Goal: Subscribe to service/newsletter

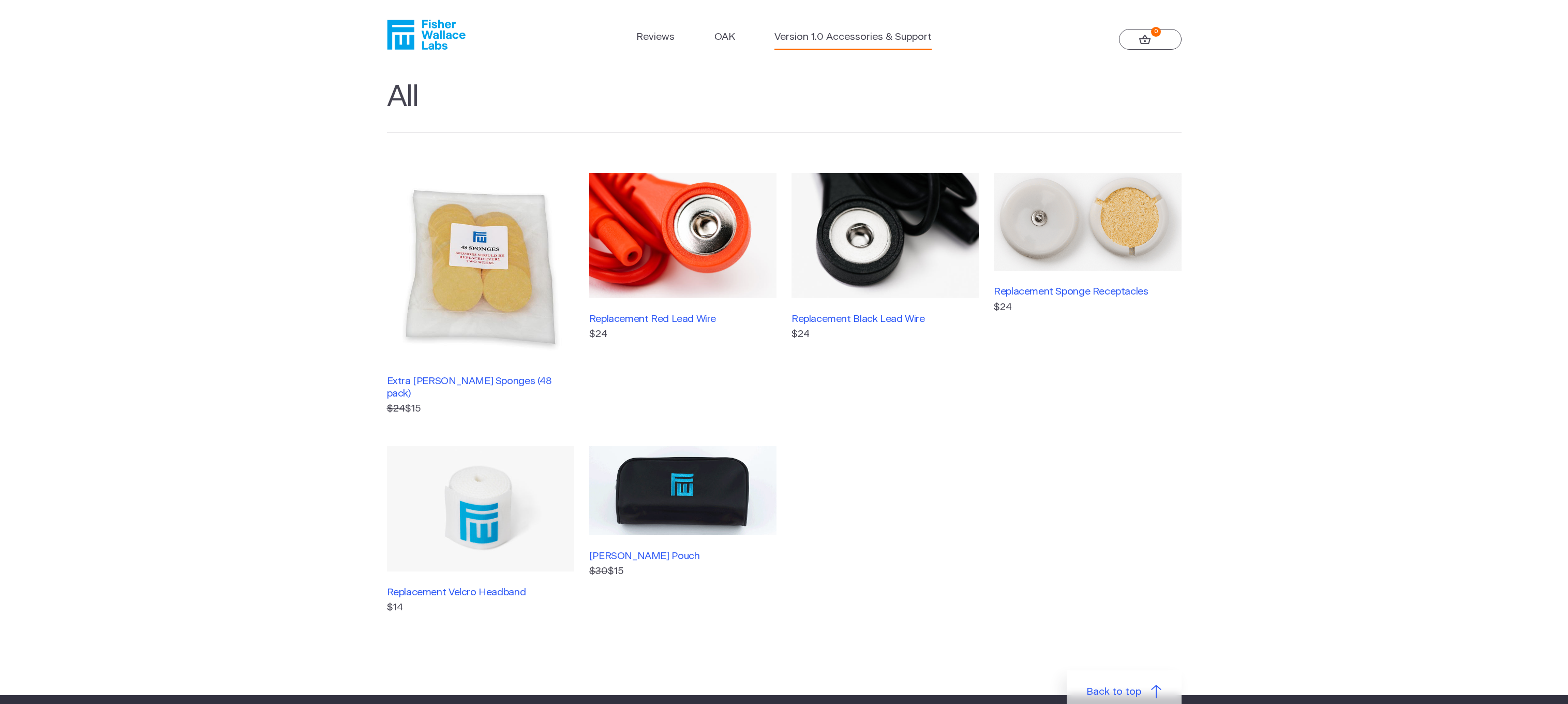
click at [864, 38] on link "Version 1.0 Accessories & Support" at bounding box center [853, 38] width 157 height 15
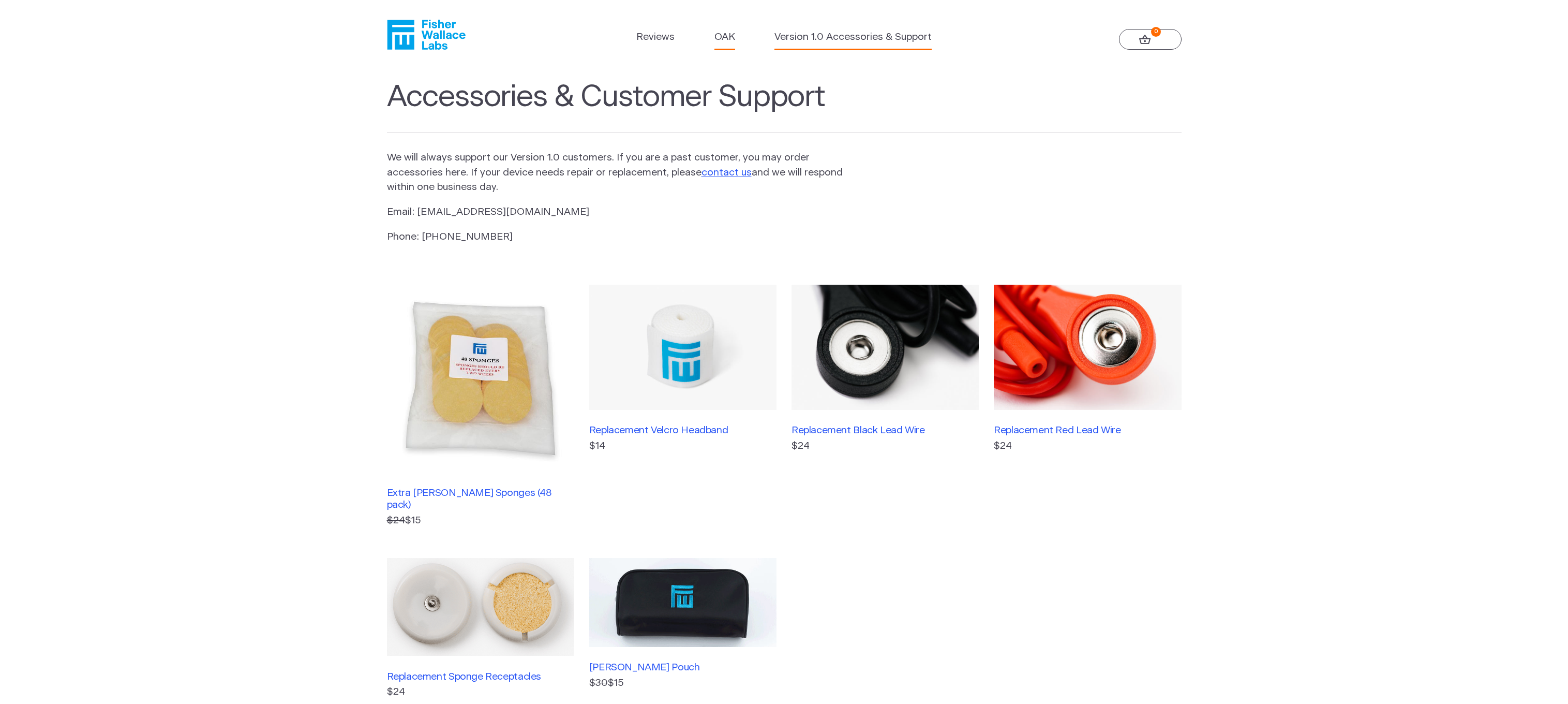
click at [725, 40] on link "OAK" at bounding box center [725, 38] width 21 height 15
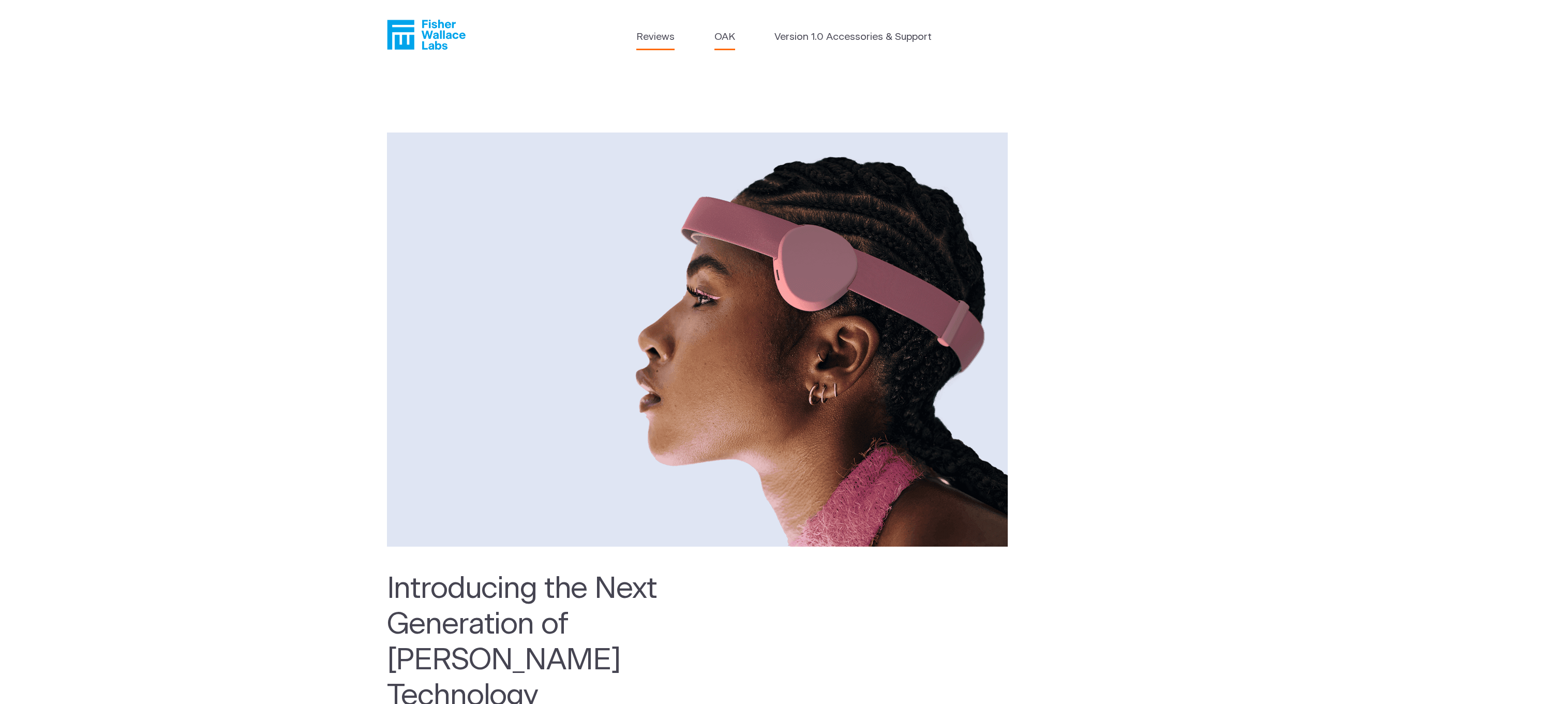
click at [658, 38] on link "Reviews" at bounding box center [656, 38] width 38 height 15
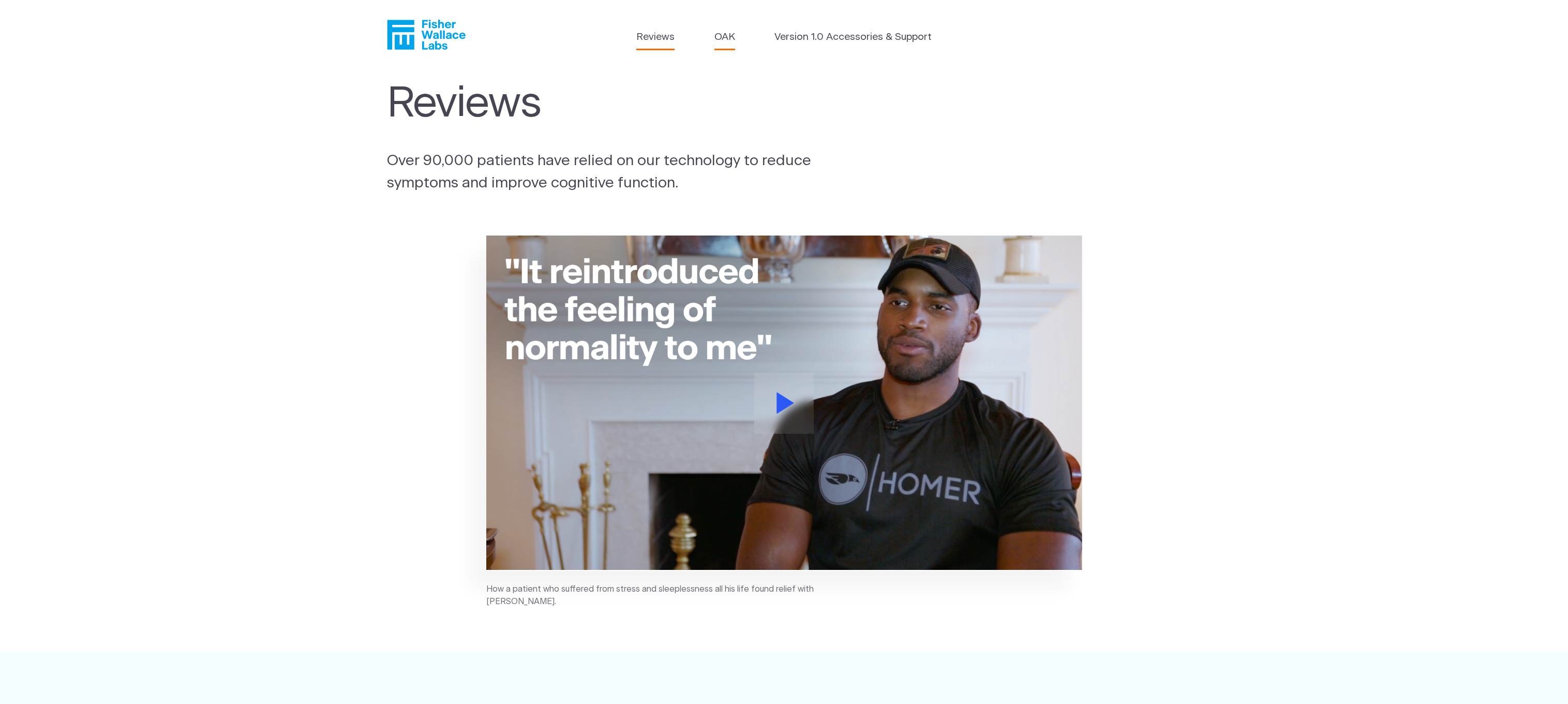
click at [726, 35] on link "OAK" at bounding box center [725, 38] width 21 height 15
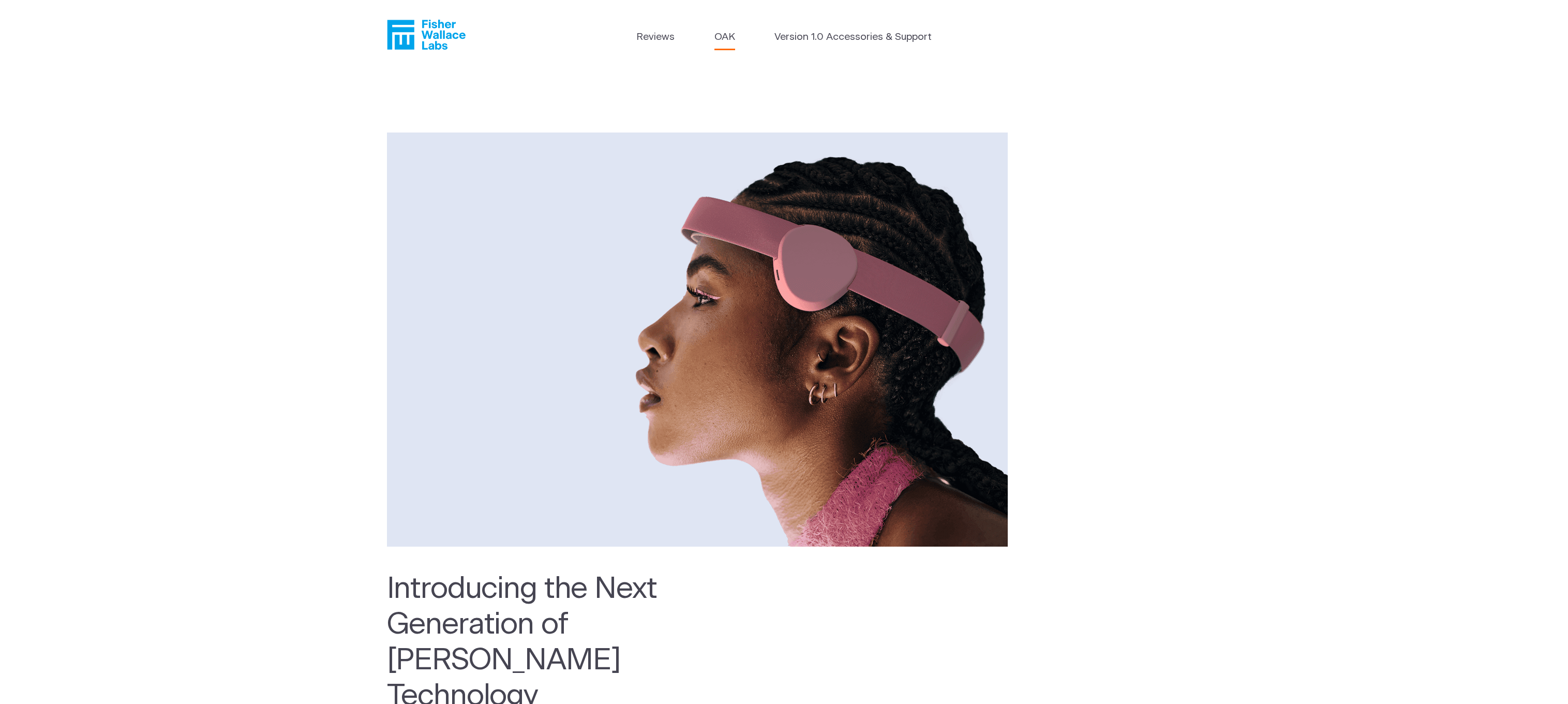
click at [421, 28] on icon "Fisher Wallace" at bounding box center [426, 35] width 78 height 30
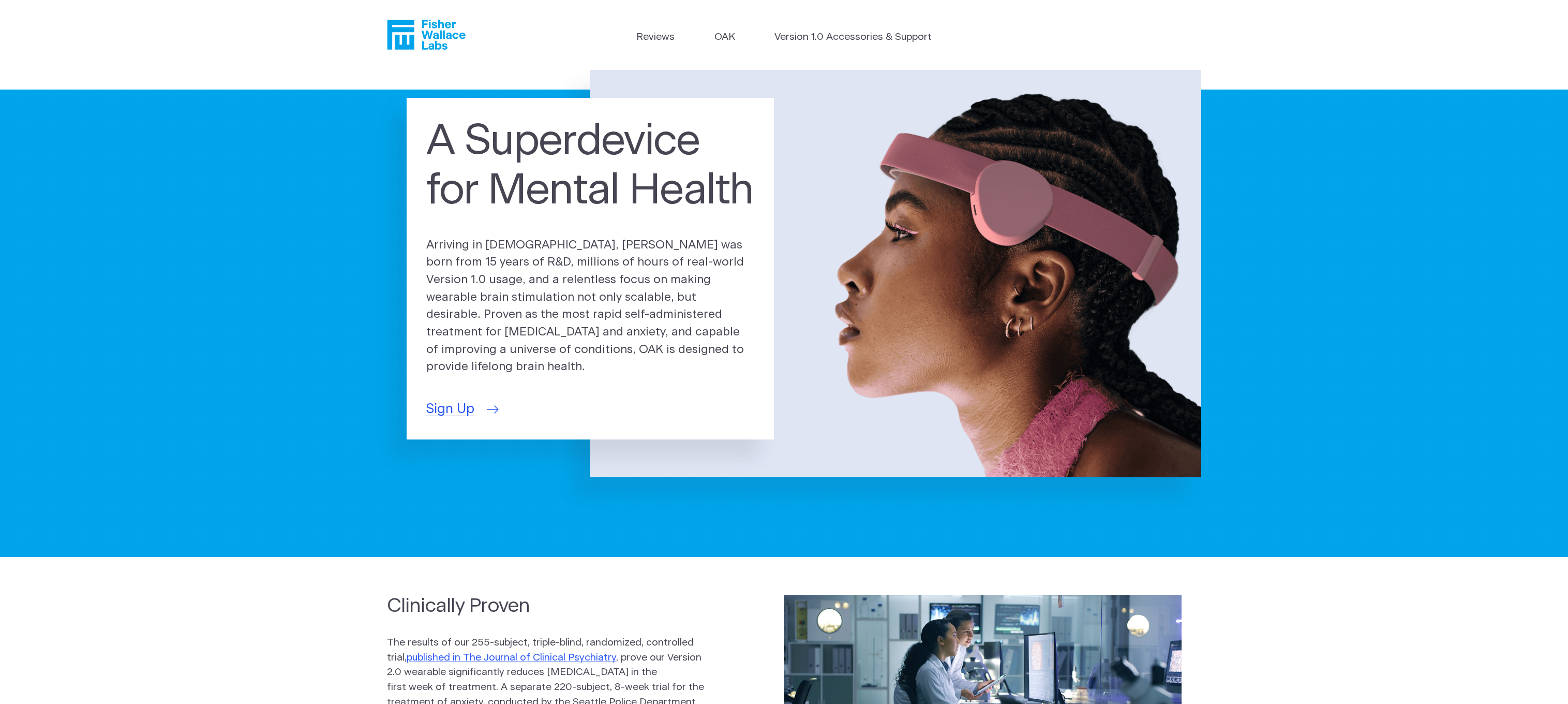
click at [453, 399] on span "Sign Up" at bounding box center [450, 408] width 48 height 20
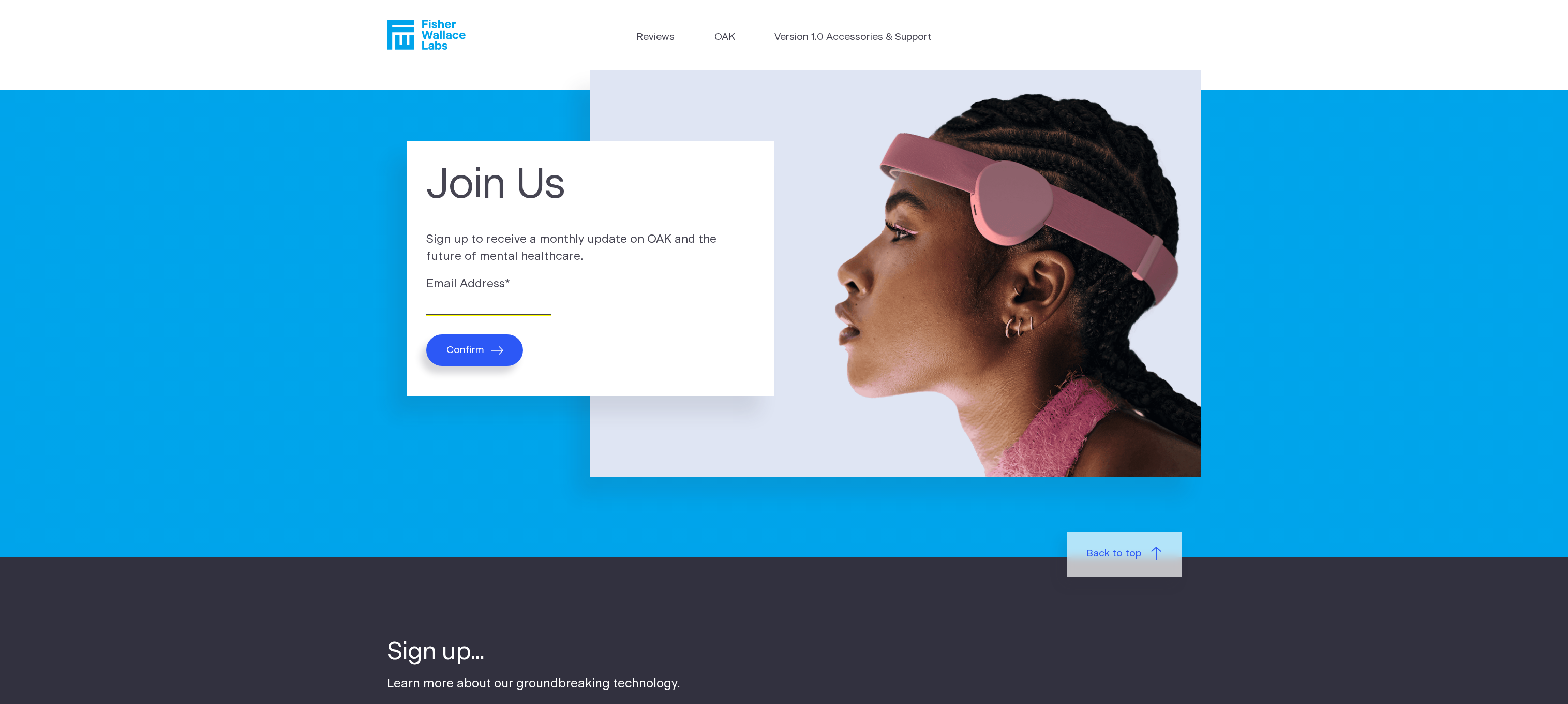
click at [467, 305] on input "Email Address *" at bounding box center [489, 306] width 125 height 16
type input "anakdimen@ymail.com"
click at [467, 355] on span "Confirm" at bounding box center [465, 350] width 38 height 12
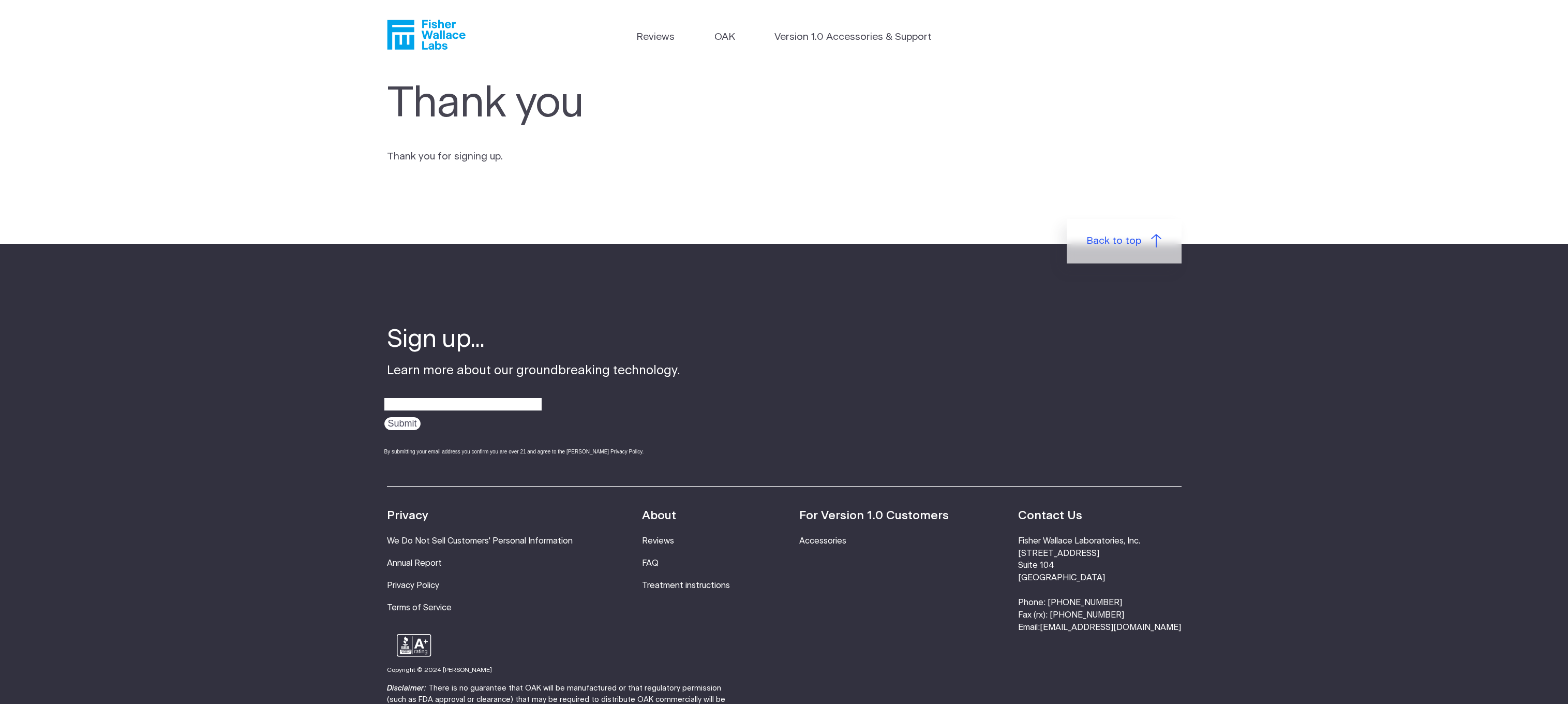
click at [742, 46] on ul "Reviews [GEOGRAPHIC_DATA] Version 1.0 Accessories & Support" at bounding box center [784, 40] width 296 height 20
click at [733, 41] on link "OAK" at bounding box center [725, 38] width 21 height 15
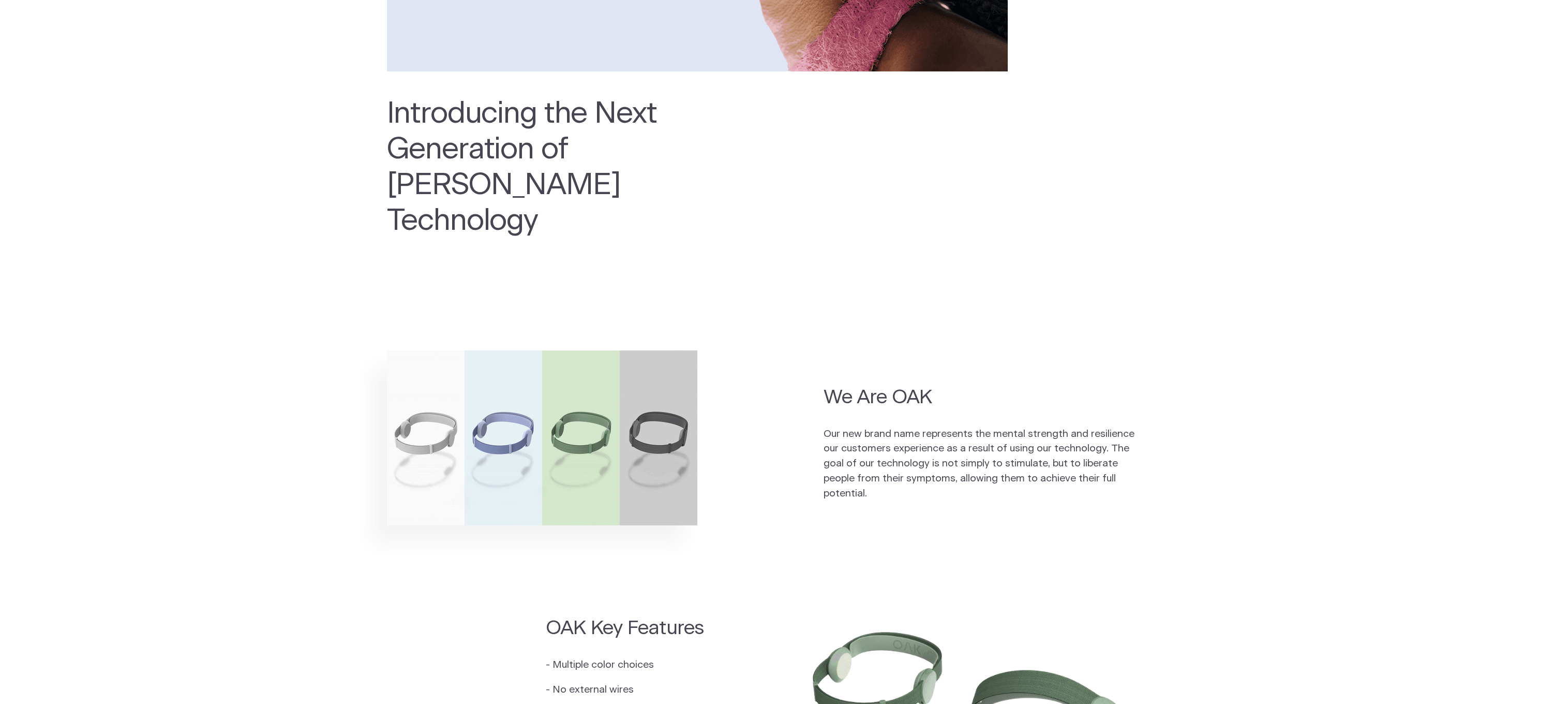
scroll to position [312, 0]
